Goal: Navigation & Orientation: Find specific page/section

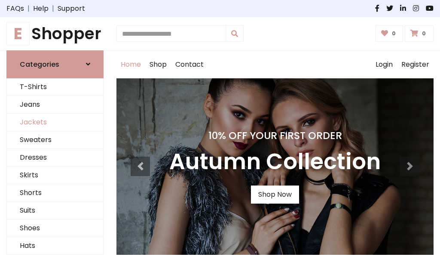
click at [55, 122] on link "Jackets" at bounding box center [55, 123] width 96 height 18
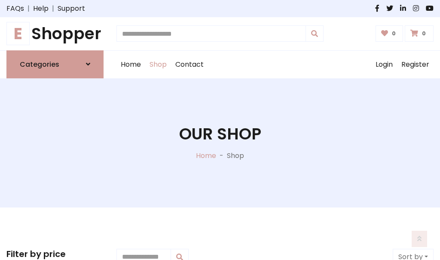
scroll to position [389, 0]
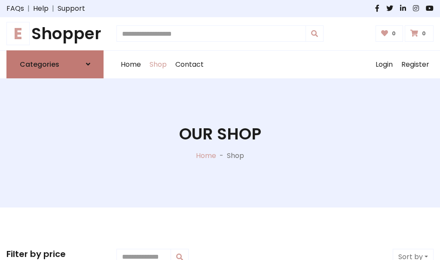
click at [55, 64] on h6 "Categories" at bounding box center [40, 64] width 40 height 8
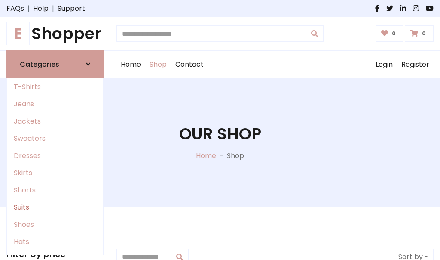
click at [55, 207] on link "Suits" at bounding box center [55, 207] width 96 height 17
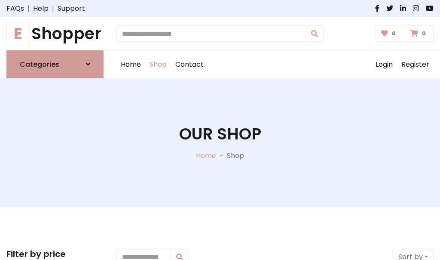
scroll to position [622, 0]
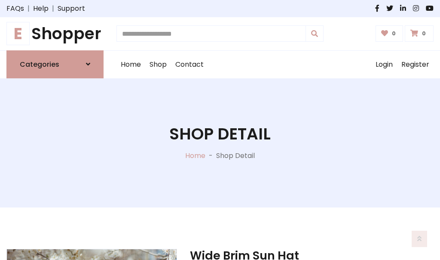
scroll to position [804, 0]
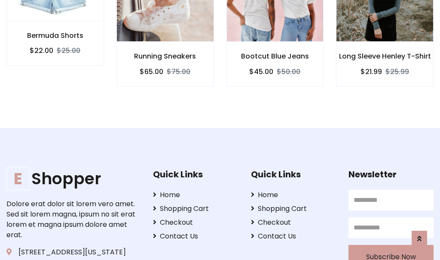
scroll to position [803, 0]
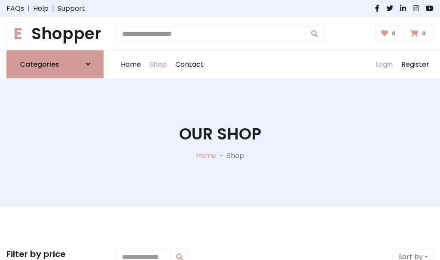
click at [384, 64] on link "Login" at bounding box center [385, 65] width 26 height 28
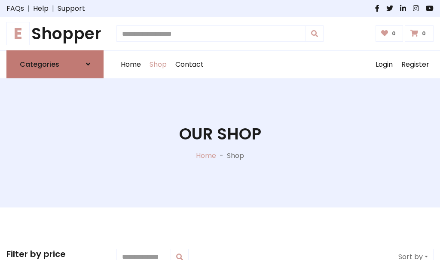
click at [88, 64] on icon at bounding box center [88, 64] width 4 height 7
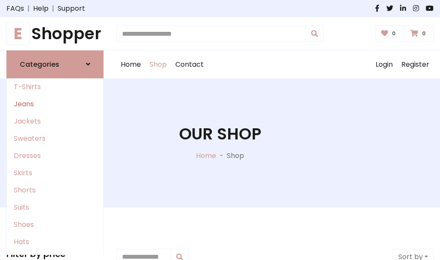
click at [55, 104] on link "Jeans" at bounding box center [55, 103] width 96 height 17
